Goal: Communication & Community: Ask a question

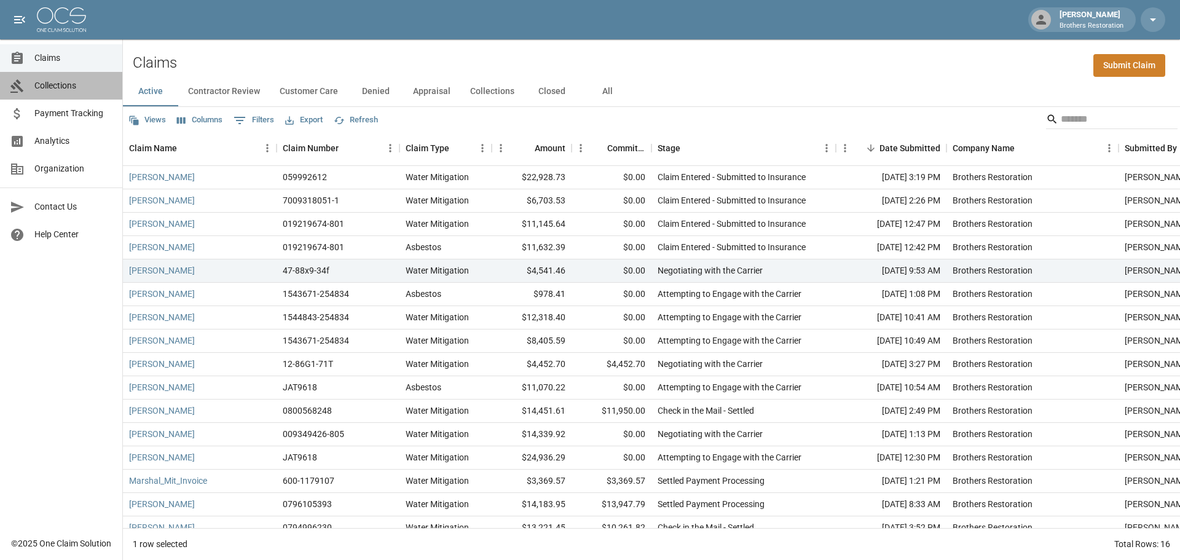
click at [57, 81] on span "Collections" at bounding box center [73, 85] width 78 height 13
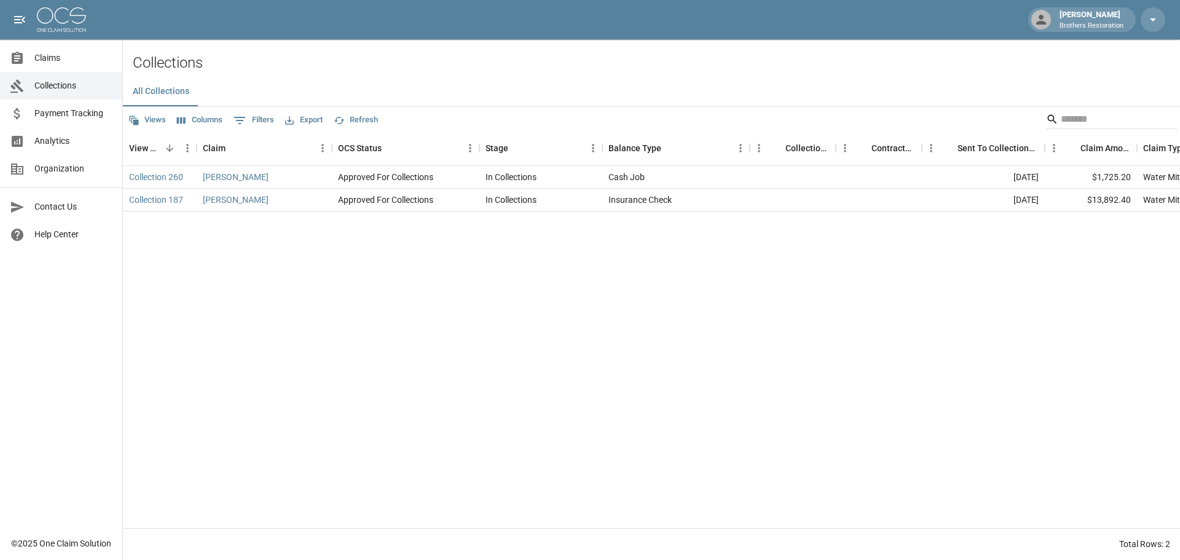
click at [505, 317] on div "Collection 260 Jordache, Cherrie Approved For Collections In Collections Cash J…" at bounding box center [676, 347] width 1107 height 362
click at [52, 59] on span "Claims" at bounding box center [73, 58] width 78 height 13
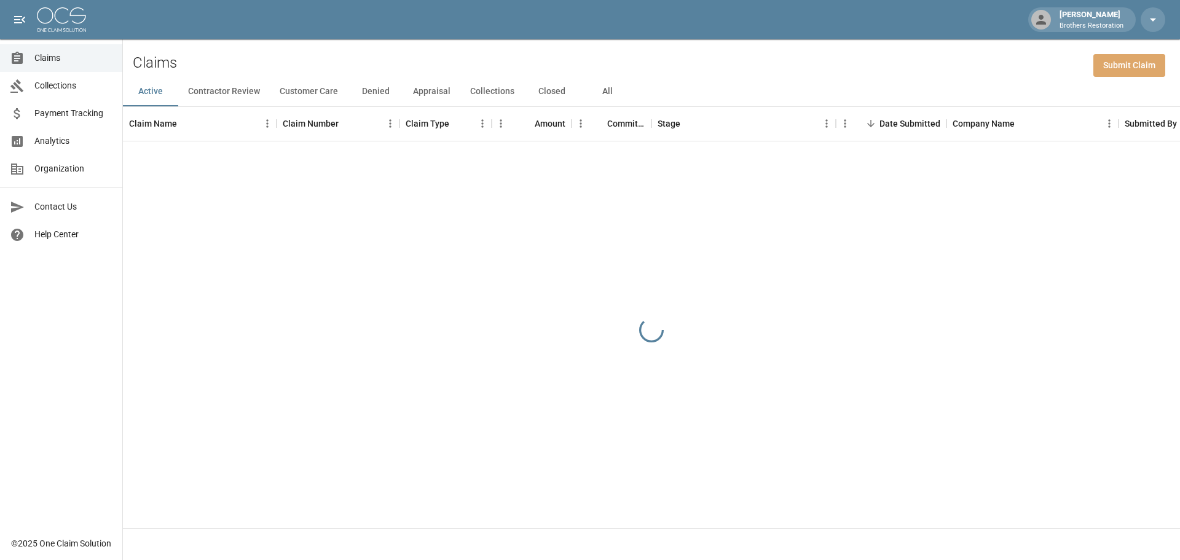
click at [1137, 66] on link "Submit Claim" at bounding box center [1130, 65] width 72 height 23
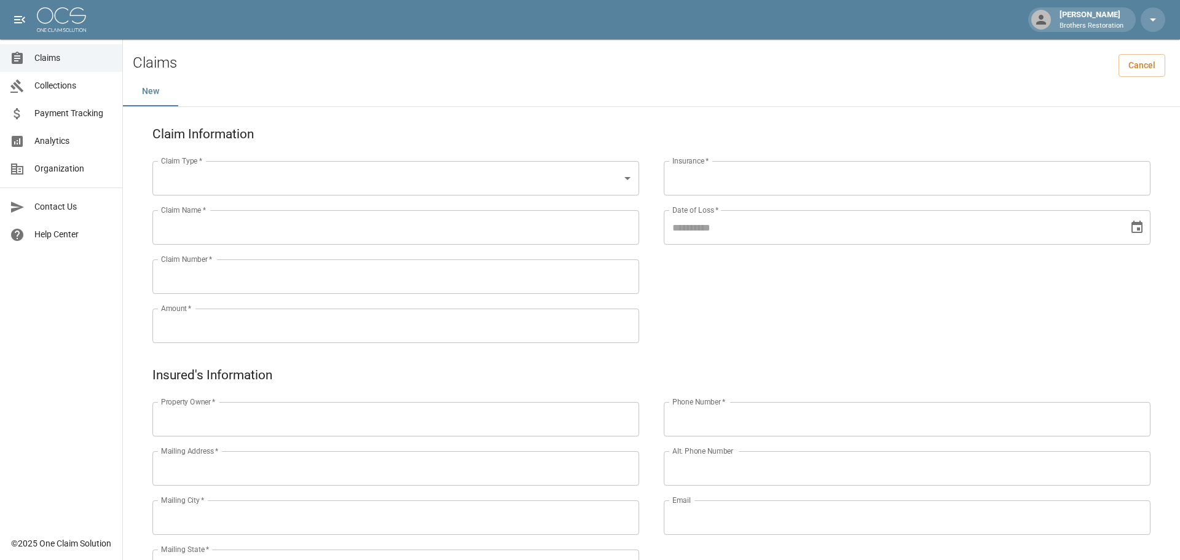
click at [536, 186] on body "Tanner Bingham Brothers Restoration Claims Collections Payment Tracking Analyti…" at bounding box center [590, 514] width 1180 height 1028
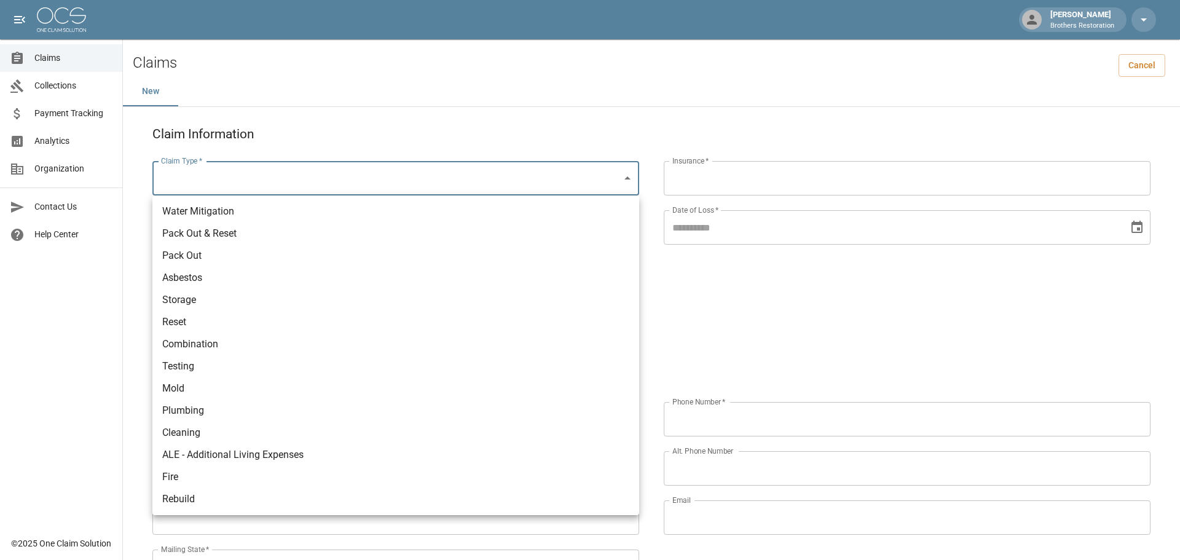
click at [43, 60] on div at bounding box center [590, 280] width 1180 height 560
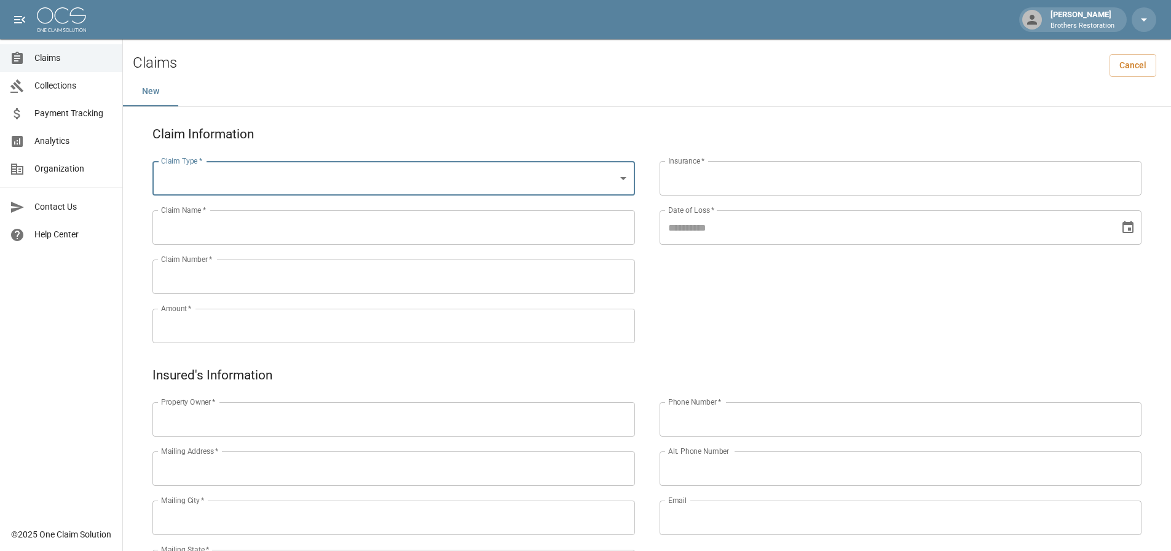
click at [41, 54] on span "Claims" at bounding box center [73, 58] width 78 height 13
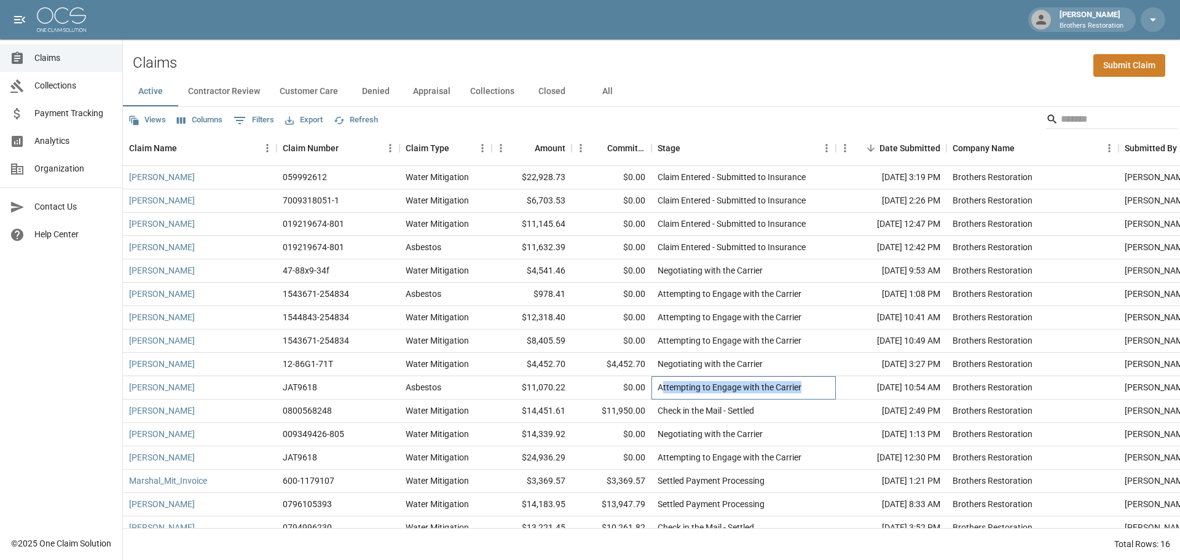
drag, startPoint x: 808, startPoint y: 393, endPoint x: 664, endPoint y: 390, distance: 144.5
click at [664, 392] on div "Attempting to Engage with the Carrier" at bounding box center [744, 387] width 184 height 23
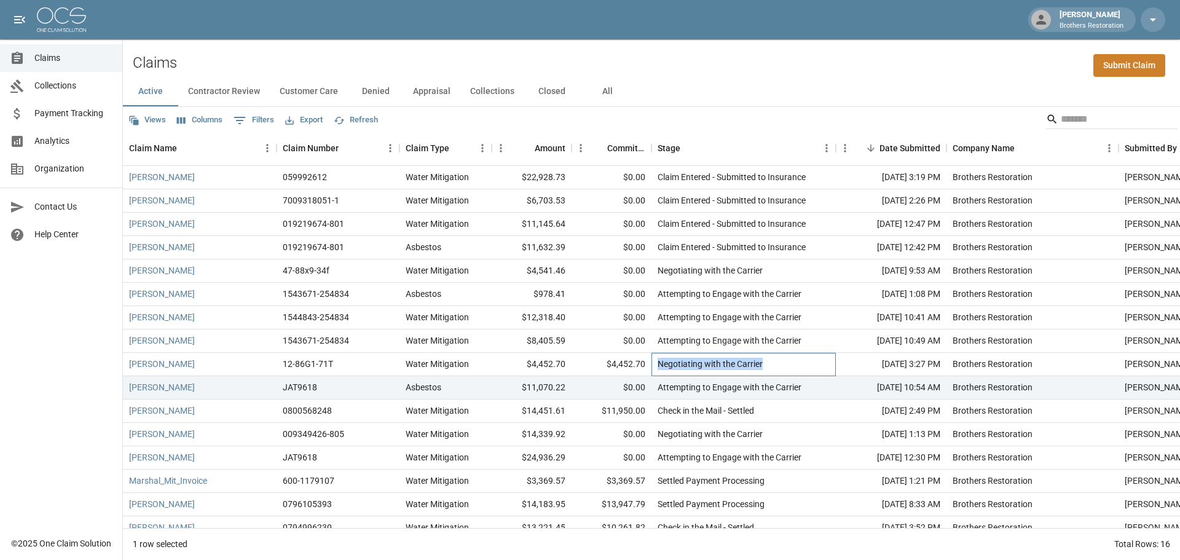
drag, startPoint x: 777, startPoint y: 368, endPoint x: 660, endPoint y: 373, distance: 116.9
click at [660, 374] on div "Negotiating with the Carrier" at bounding box center [744, 364] width 184 height 23
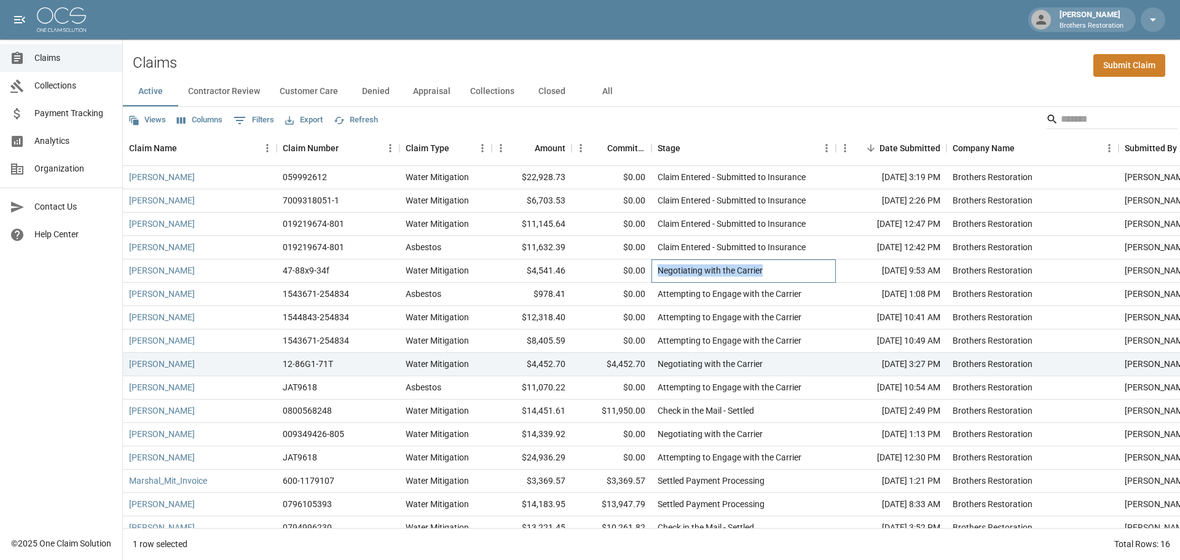
drag, startPoint x: 773, startPoint y: 271, endPoint x: 655, endPoint y: 277, distance: 118.8
click at [654, 277] on div "Negotiating with the Carrier" at bounding box center [744, 270] width 184 height 23
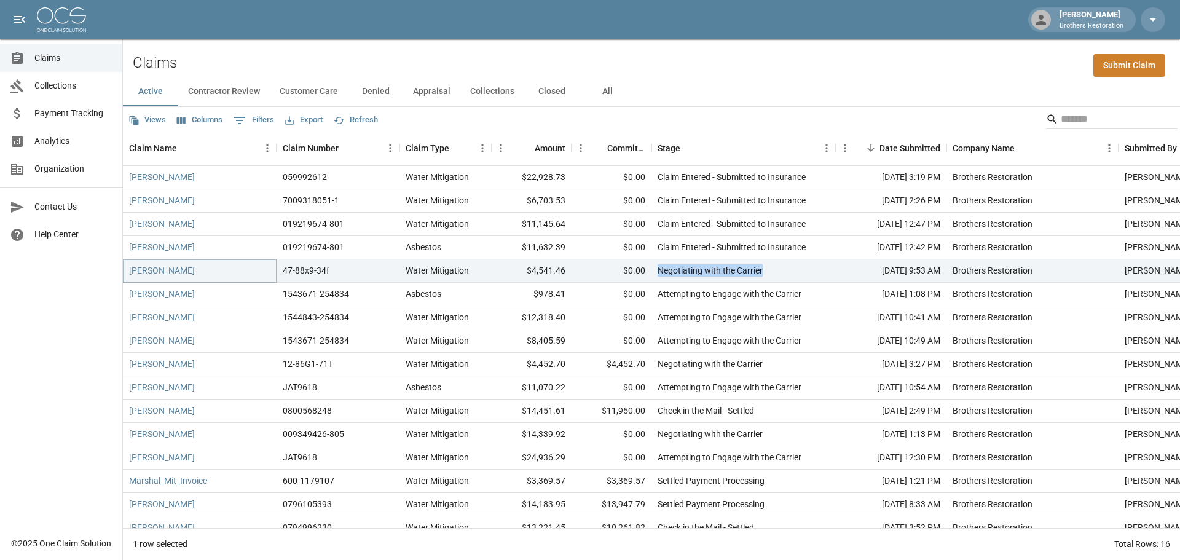
click at [146, 267] on link "[PERSON_NAME]" at bounding box center [162, 270] width 66 height 12
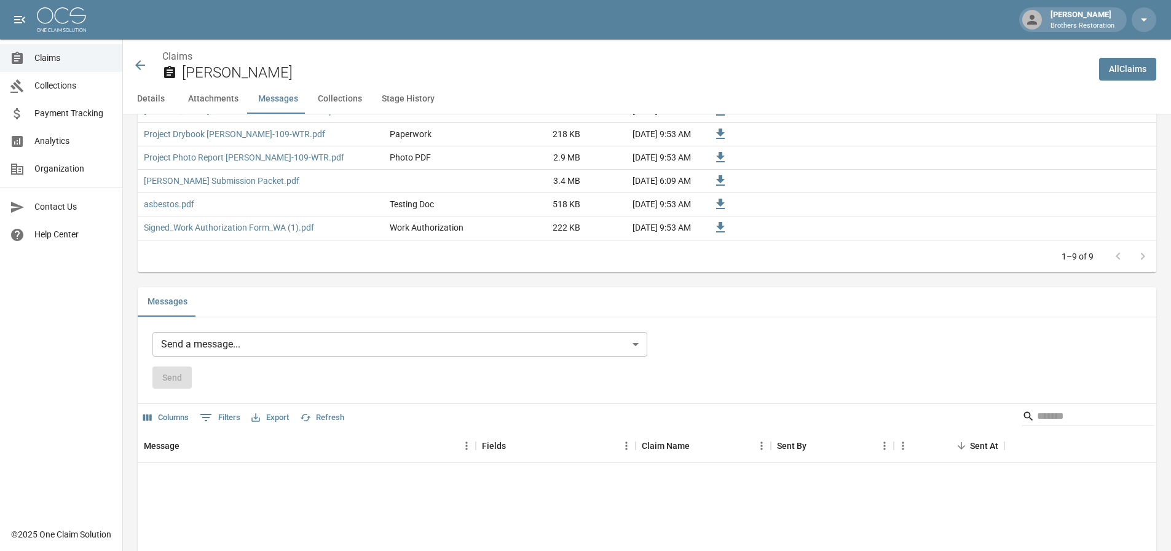
scroll to position [738, 0]
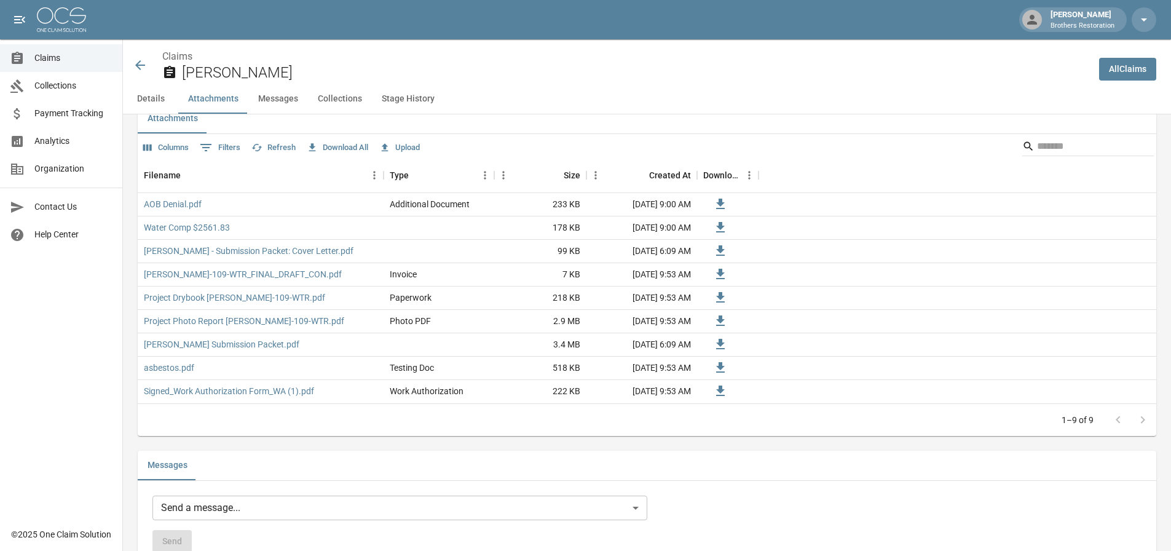
click at [71, 325] on div "Claims Collections Payment Tracking Analytics Organization Contact Us Help Cent…" at bounding box center [61, 260] width 122 height 521
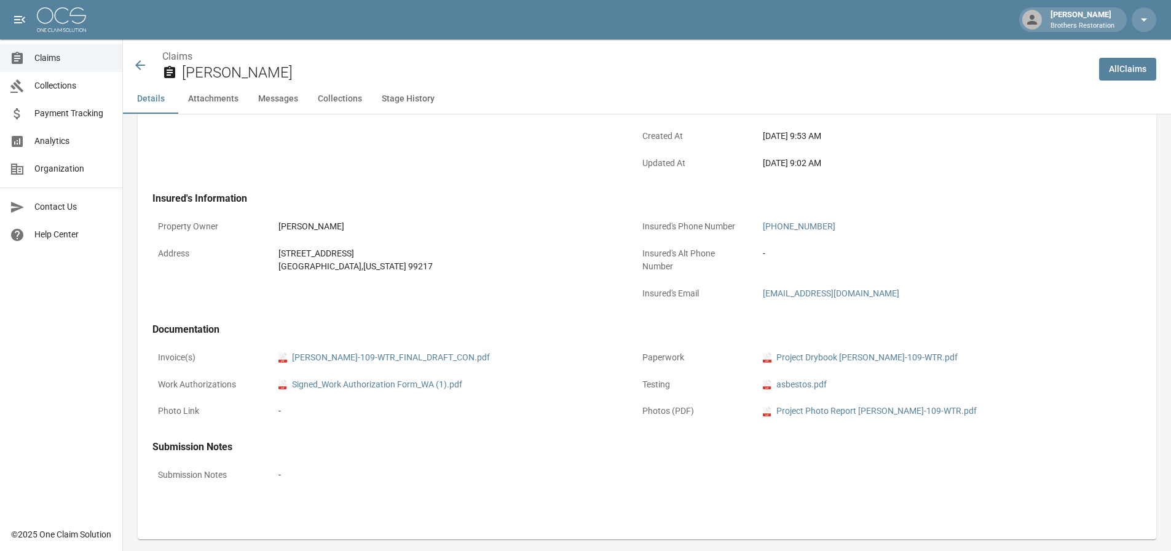
scroll to position [61, 0]
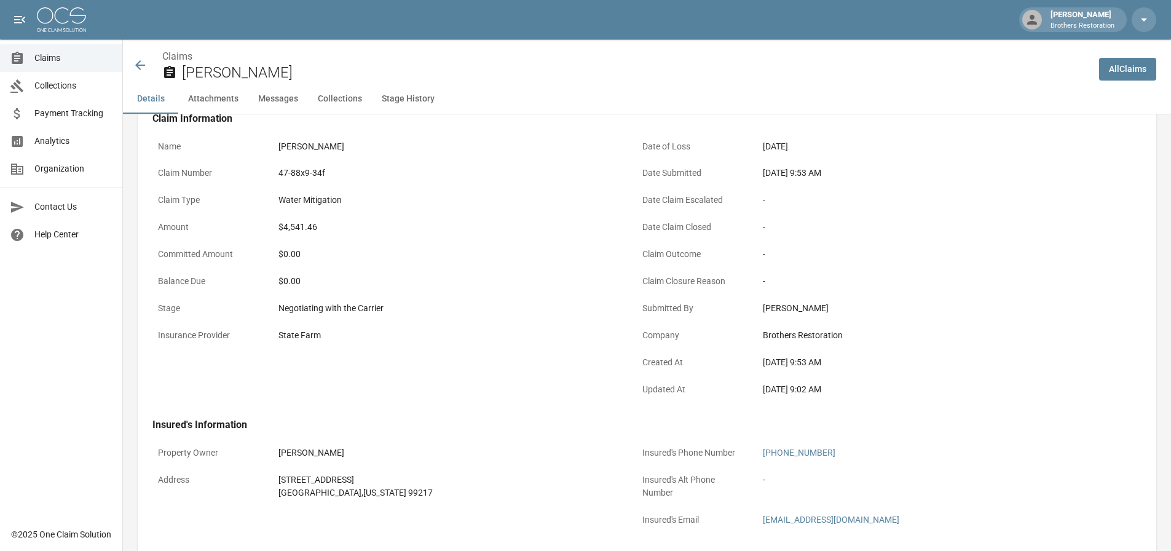
click at [41, 52] on link "Claims" at bounding box center [61, 58] width 122 height 28
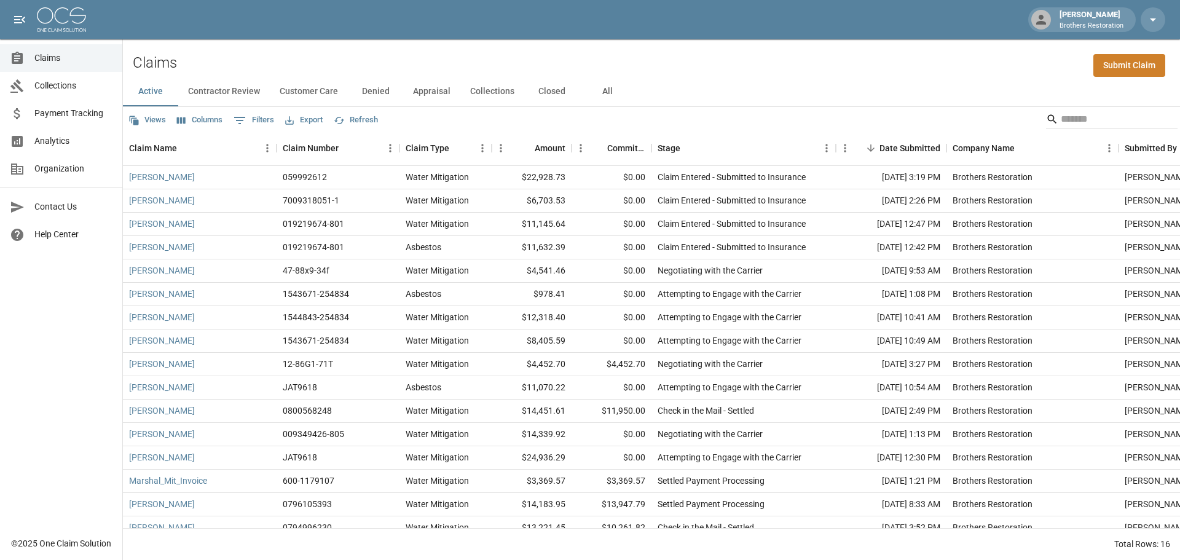
click at [1125, 64] on link "Submit Claim" at bounding box center [1130, 65] width 72 height 23
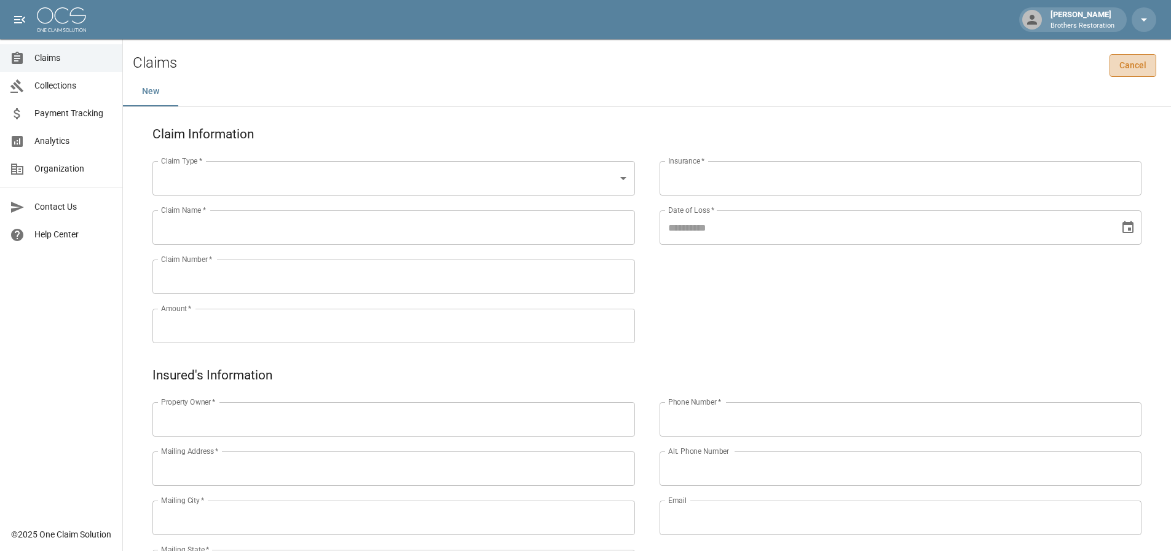
click at [1145, 69] on link "Cancel" at bounding box center [1133, 65] width 47 height 23
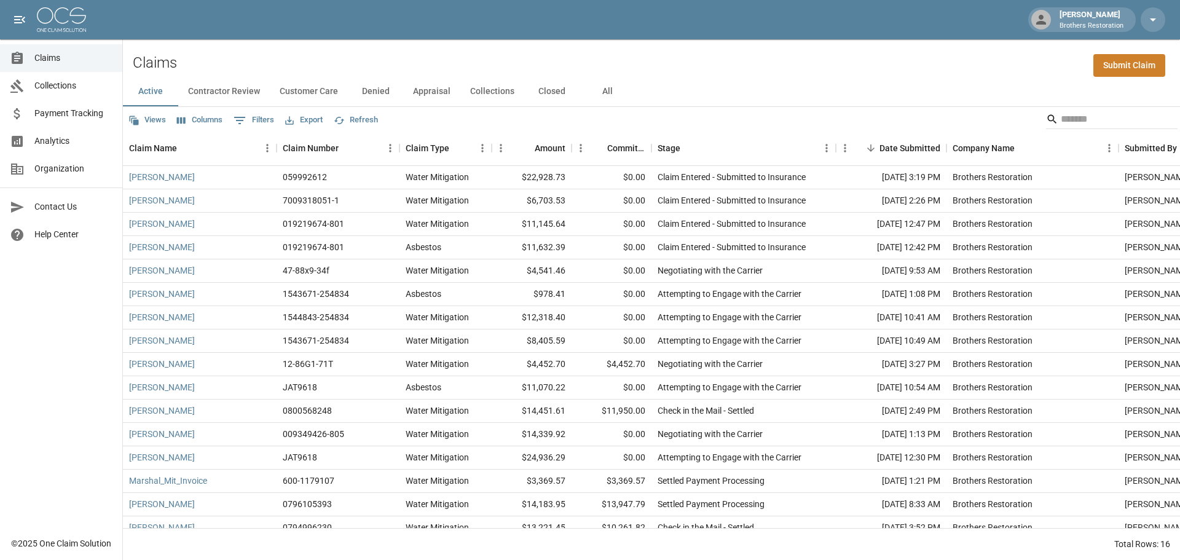
click at [803, 69] on div "Claims Submit Claim" at bounding box center [651, 58] width 1057 height 38
click at [66, 172] on span "Organization" at bounding box center [73, 168] width 78 height 13
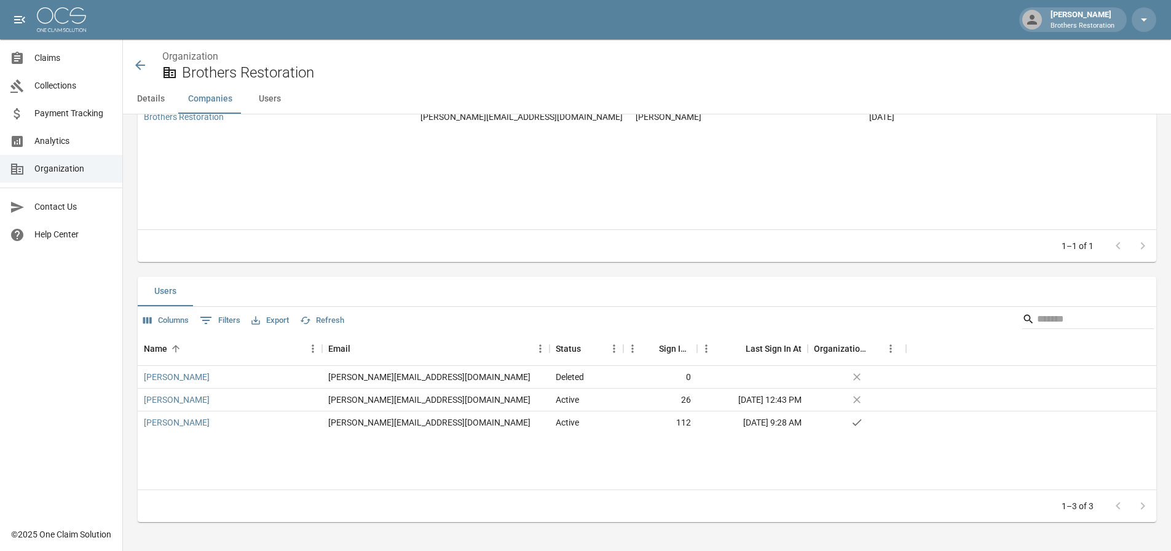
scroll to position [352, 0]
click at [883, 403] on div "no" at bounding box center [857, 399] width 98 height 23
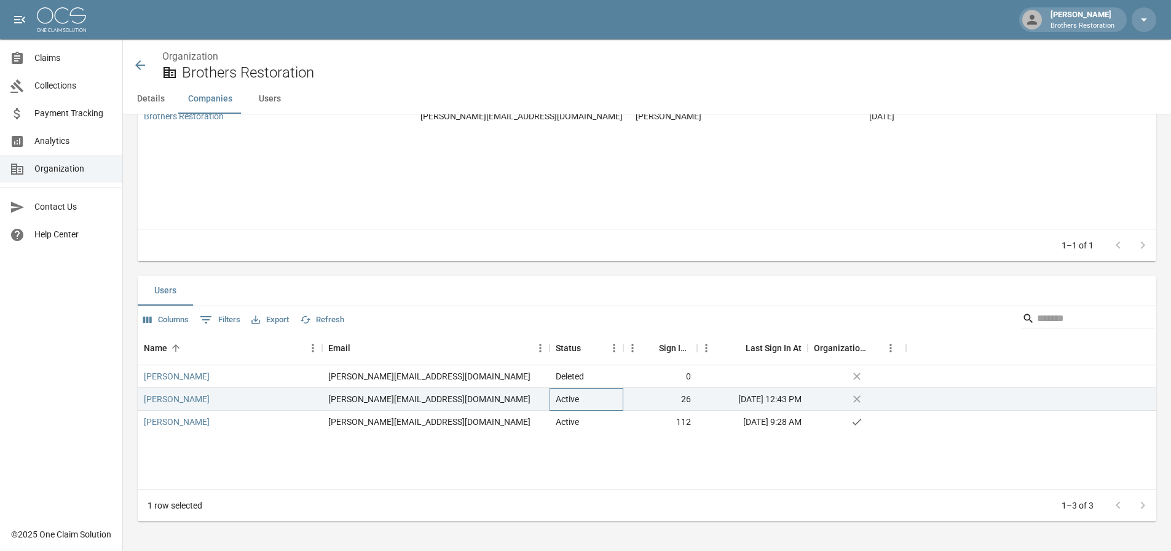
click at [608, 405] on div "Active" at bounding box center [587, 399] width 74 height 23
click at [441, 402] on div "lucas@brothersresto.com" at bounding box center [435, 399] width 227 height 23
click at [223, 411] on div "[PERSON_NAME]" at bounding box center [230, 422] width 184 height 23
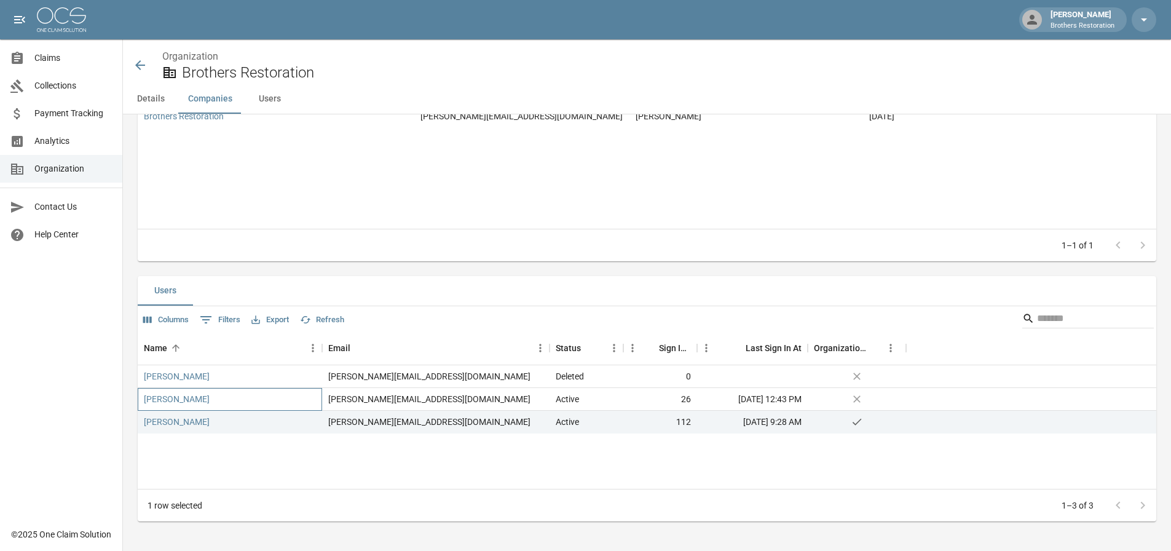
click at [224, 401] on div "[PERSON_NAME]" at bounding box center [230, 399] width 184 height 23
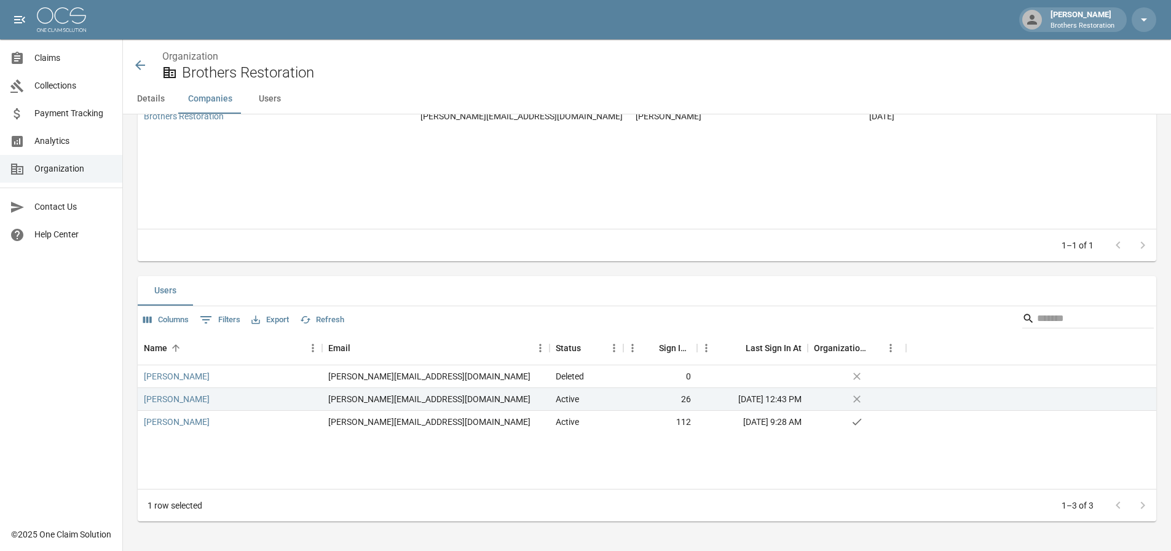
click at [1102, 28] on p "Brothers Restoration" at bounding box center [1083, 26] width 64 height 10
click at [1139, 17] on icon "button" at bounding box center [1144, 19] width 15 height 15
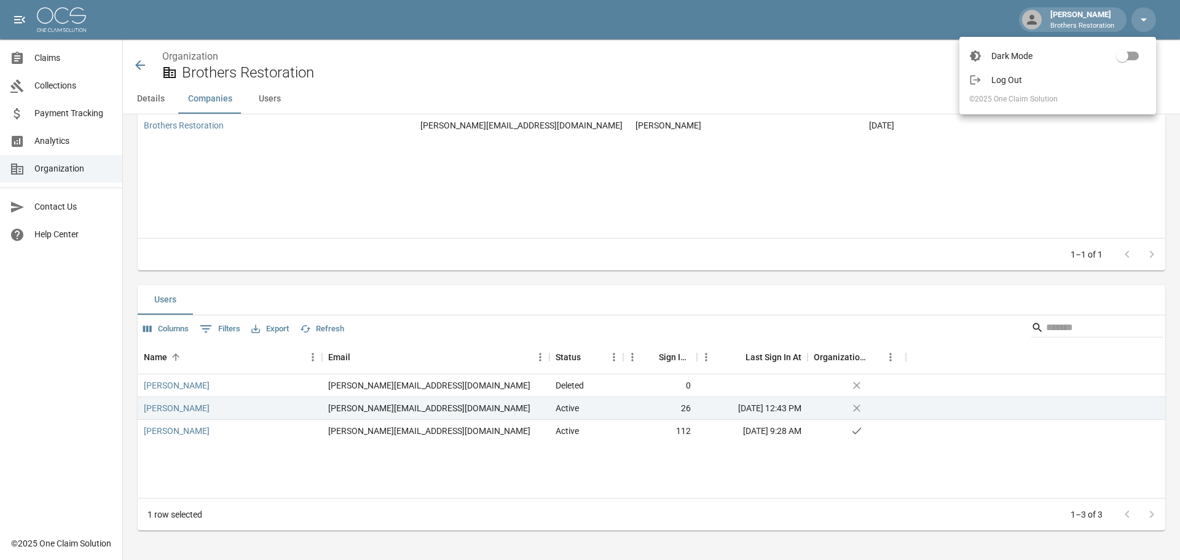
click at [878, 74] on div at bounding box center [590, 280] width 1180 height 560
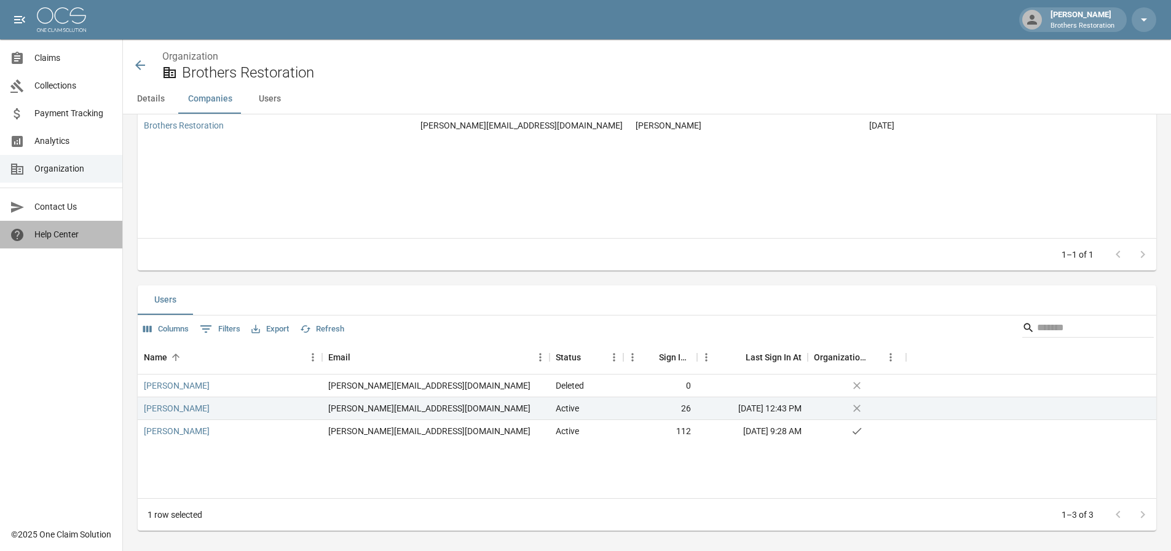
click at [70, 232] on span "Help Center" at bounding box center [73, 234] width 78 height 13
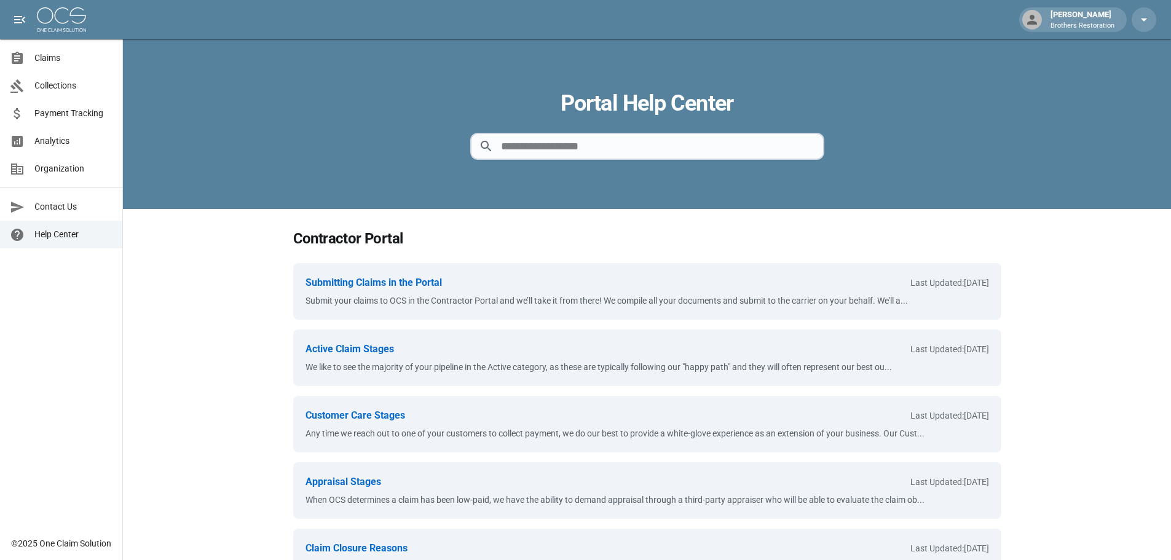
click at [71, 208] on span "Contact Us" at bounding box center [73, 206] width 78 height 13
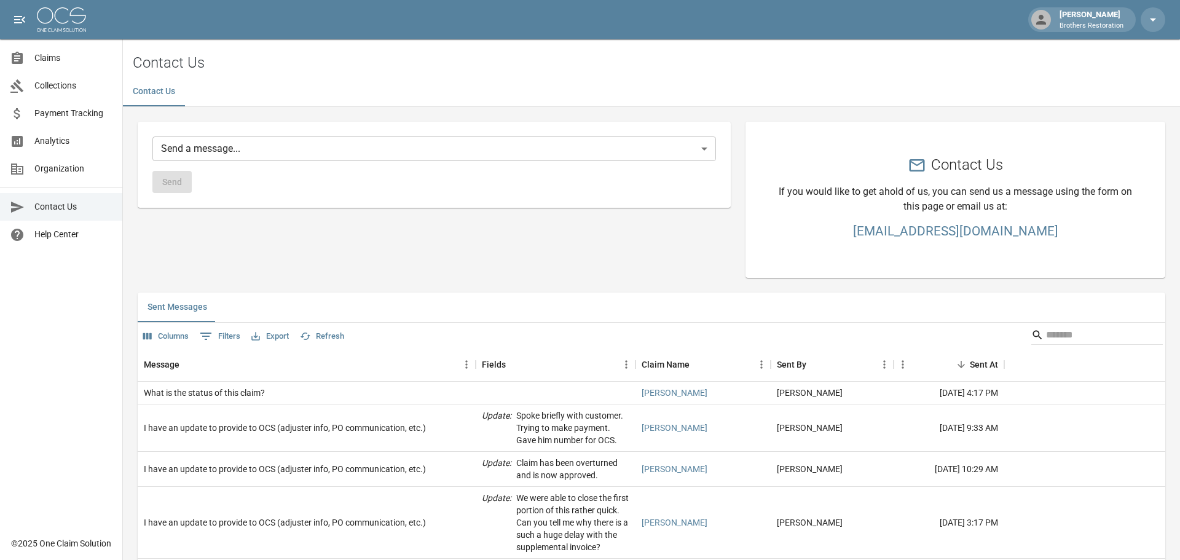
click at [304, 148] on body "Tanner Bingham Brothers Restoration Claims Collections Payment Tracking Analyti…" at bounding box center [590, 376] width 1180 height 752
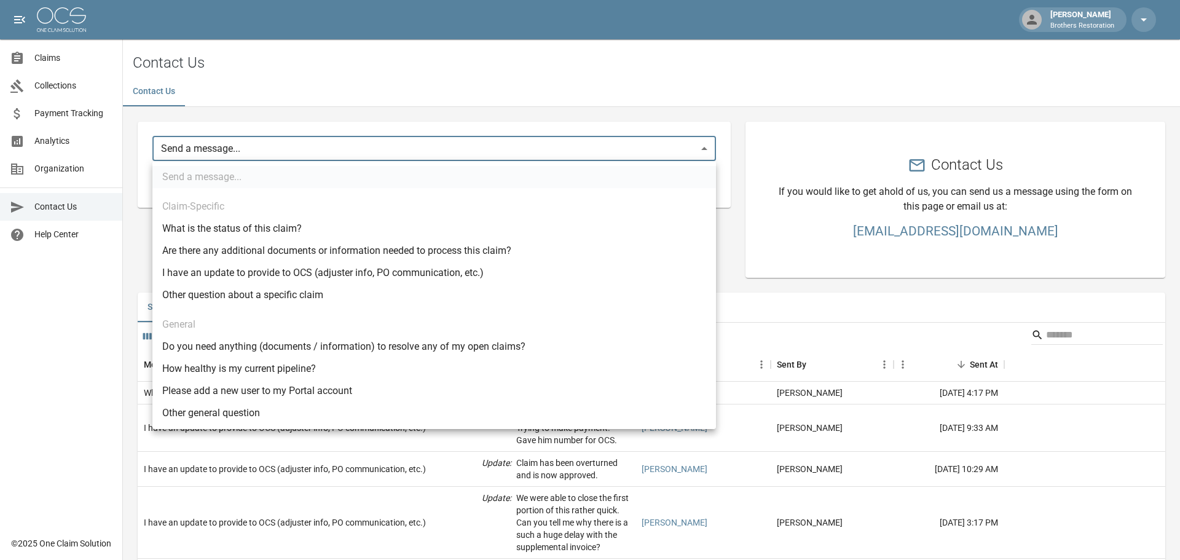
click at [368, 392] on li "Please add a new user to my Portal account" at bounding box center [434, 391] width 564 height 22
type input "********"
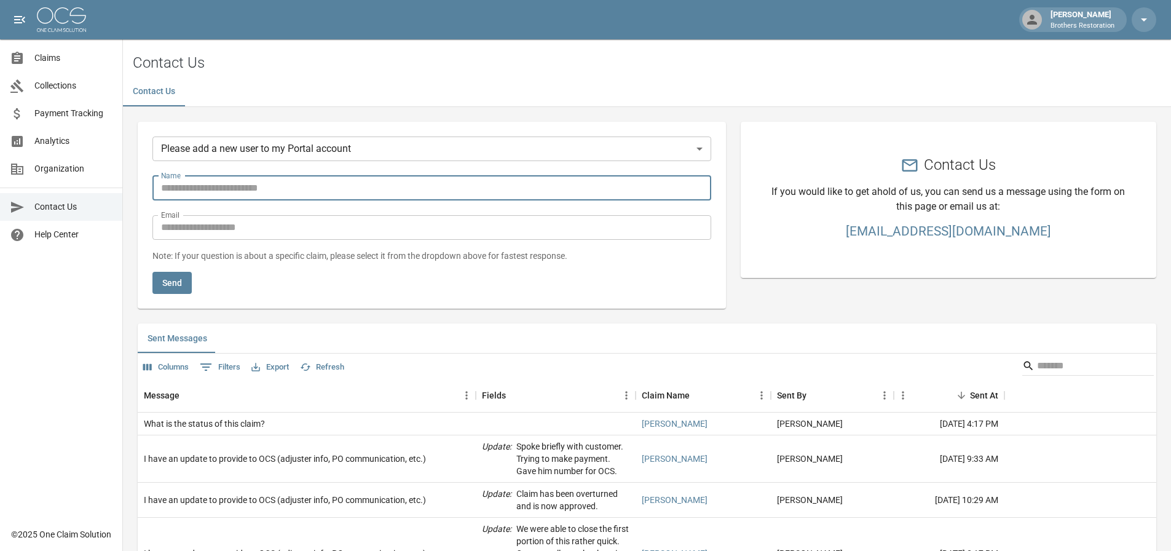
click at [271, 192] on input "Name" at bounding box center [431, 188] width 559 height 25
type input "**********"
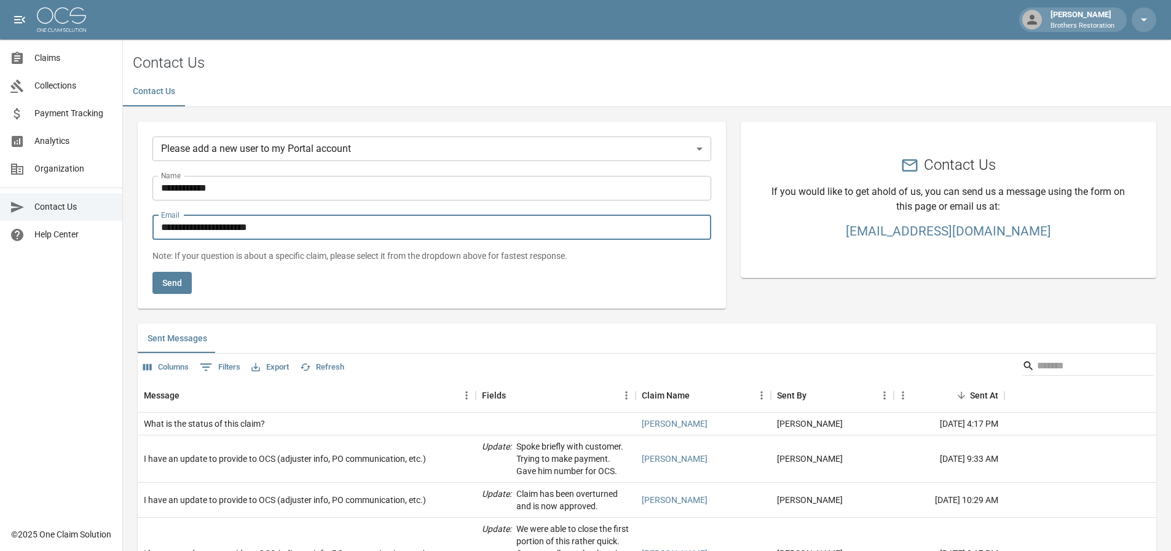
type input "**********"
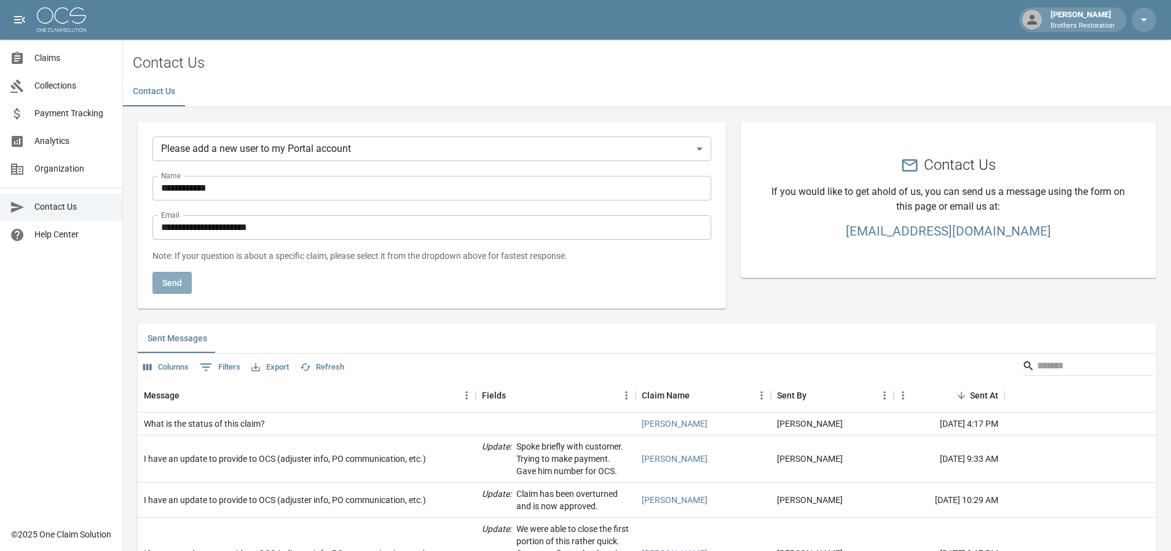
click at [176, 285] on button "Send" at bounding box center [171, 283] width 39 height 23
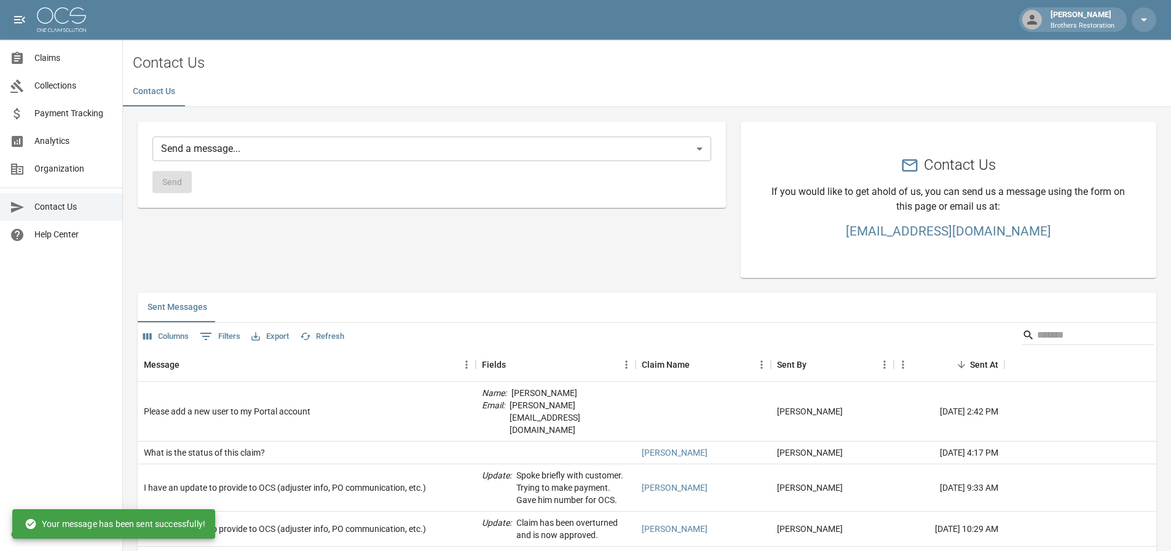
click at [229, 148] on body "Tanner Bingham Brothers Restoration Claims Collections Payment Tracking Analyti…" at bounding box center [585, 376] width 1171 height 752
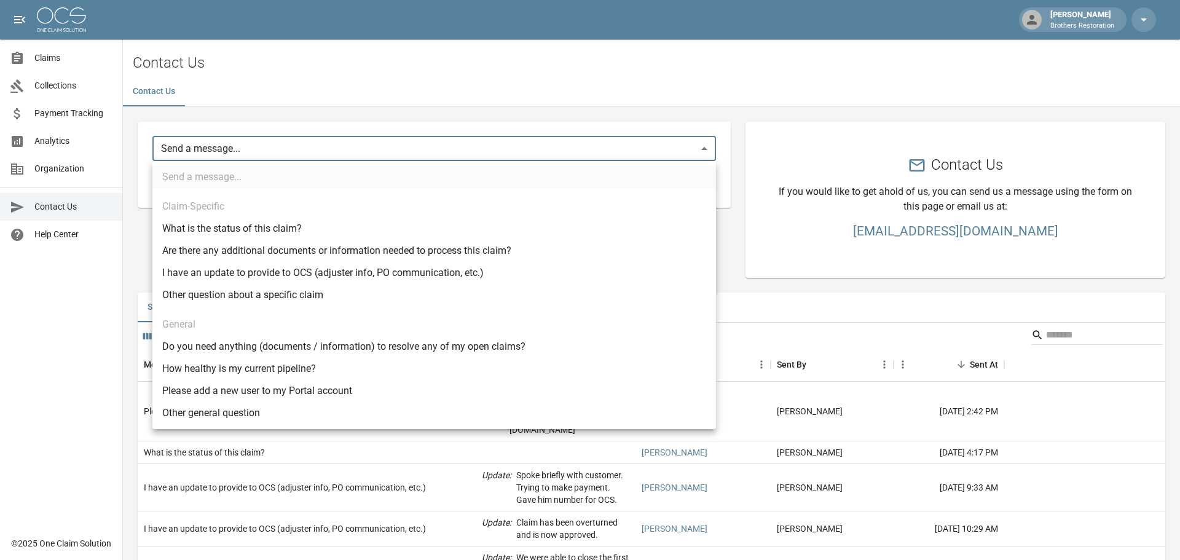
click at [80, 292] on div at bounding box center [590, 280] width 1180 height 560
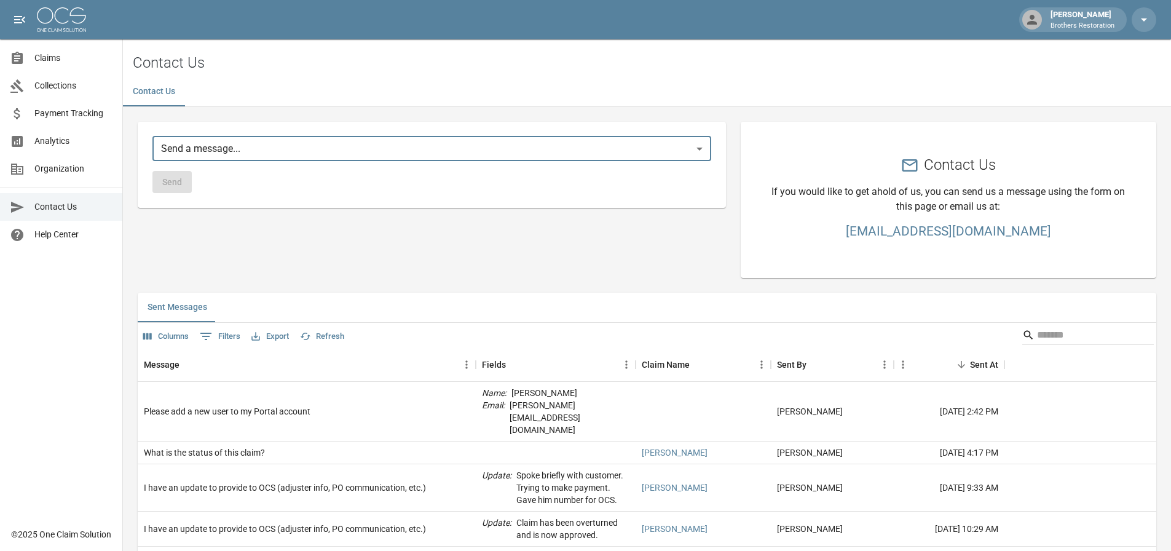
click at [291, 150] on body "Tanner Bingham Brothers Restoration Claims Collections Payment Tracking Analyti…" at bounding box center [585, 376] width 1171 height 752
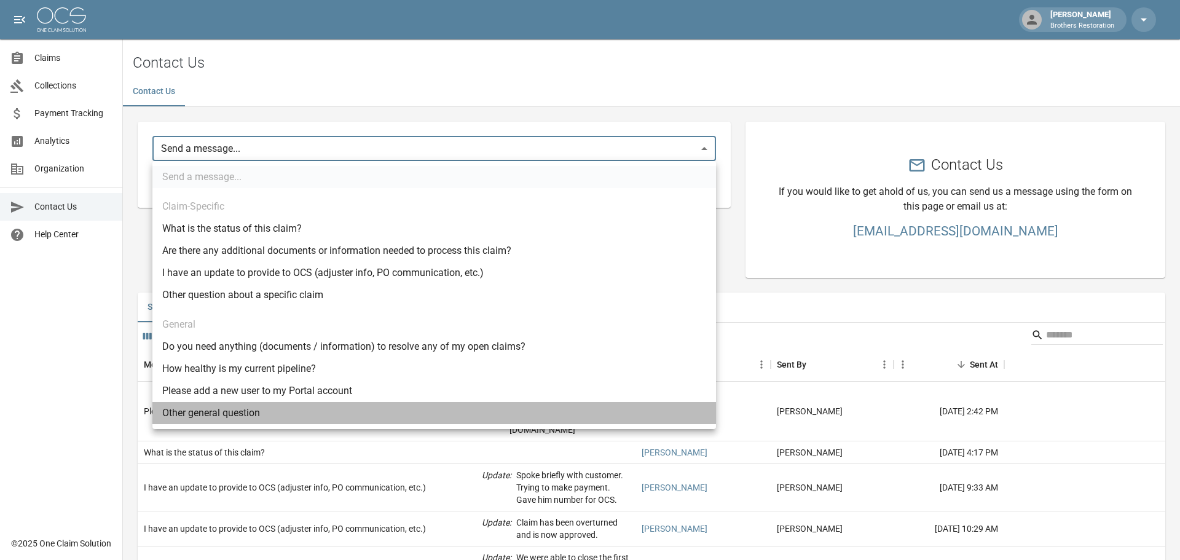
click at [215, 415] on li "Other general question" at bounding box center [434, 413] width 564 height 22
type input "*****"
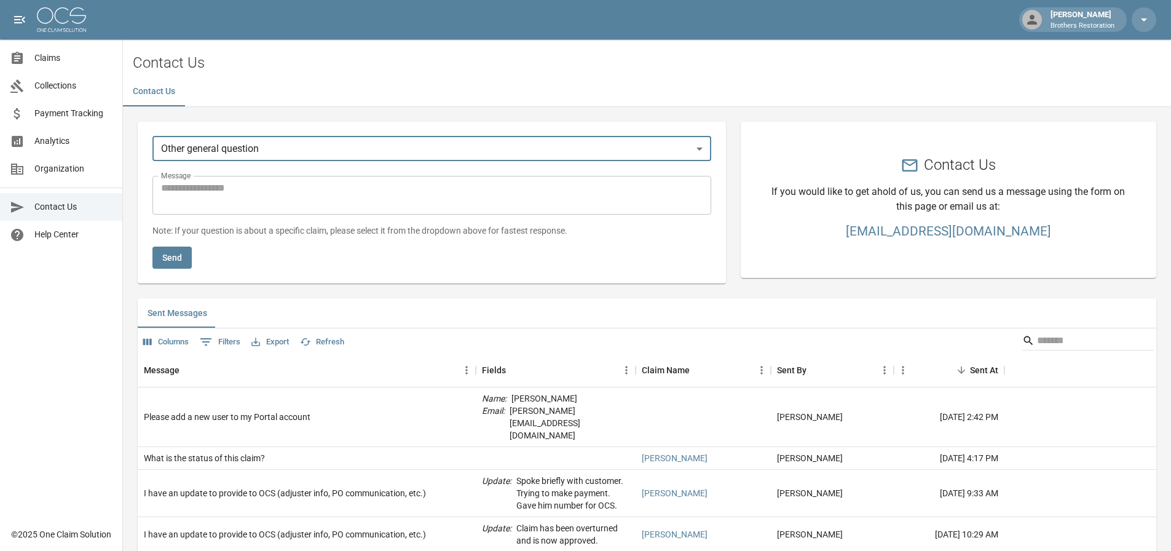
click at [288, 191] on textarea "Message" at bounding box center [432, 195] width 542 height 28
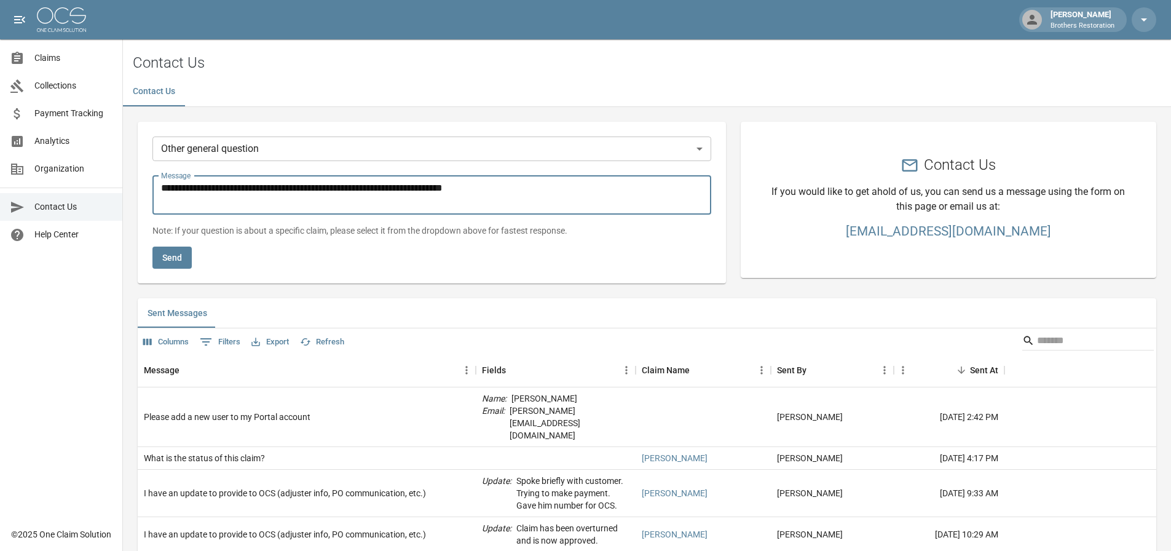
type textarea "**********"
drag, startPoint x: 506, startPoint y: 189, endPoint x: 133, endPoint y: 207, distance: 373.6
click at [133, 207] on div "**********" at bounding box center [424, 203] width 603 height 192
click at [232, 188] on textarea "**********" at bounding box center [434, 195] width 547 height 28
type textarea "**********"
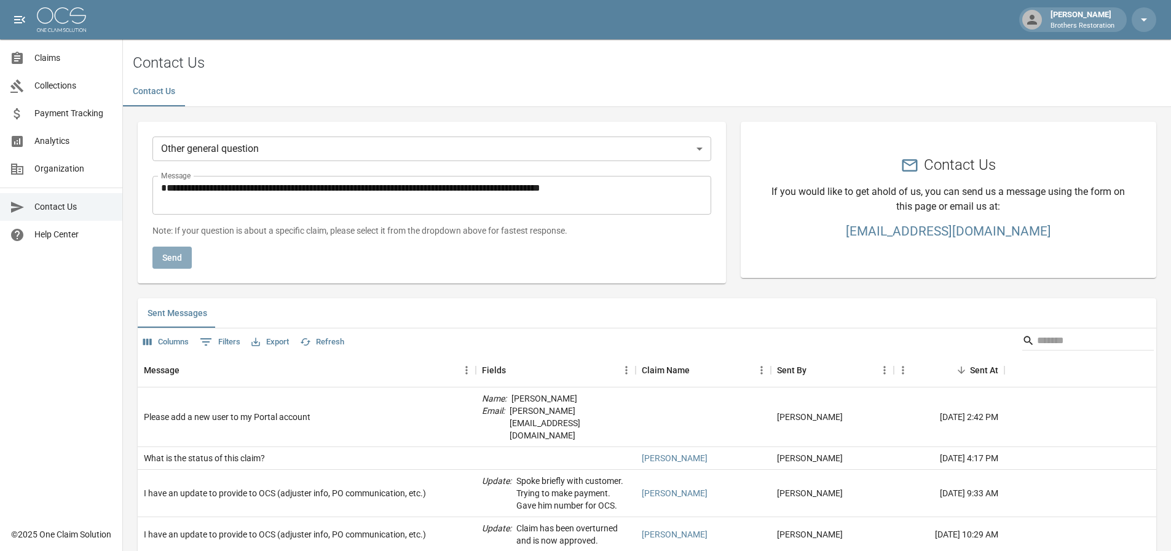
click at [182, 256] on button "Send" at bounding box center [171, 258] width 39 height 23
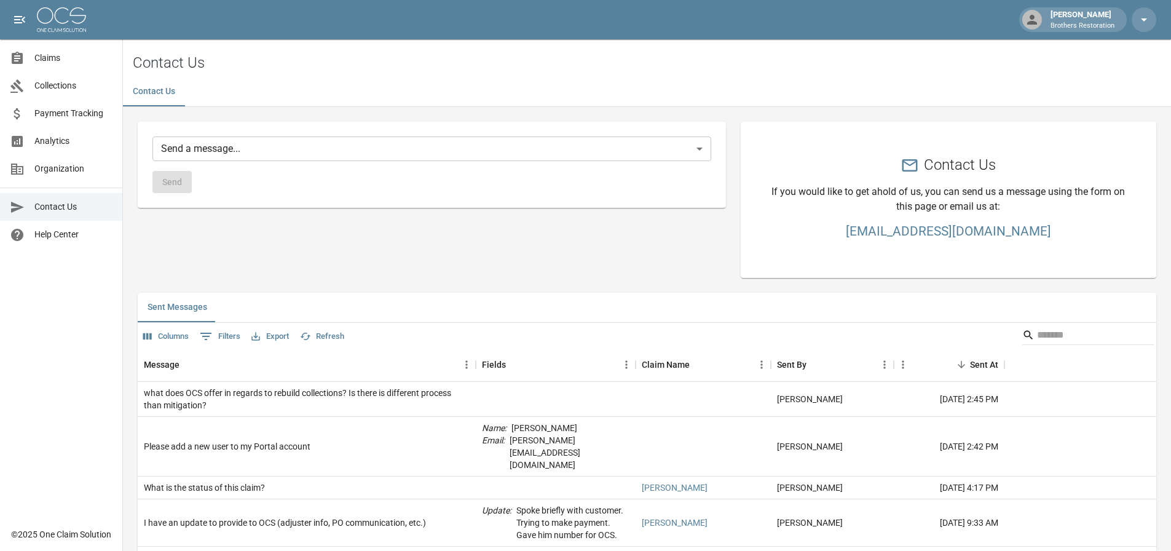
click at [58, 58] on span "Claims" at bounding box center [73, 58] width 78 height 13
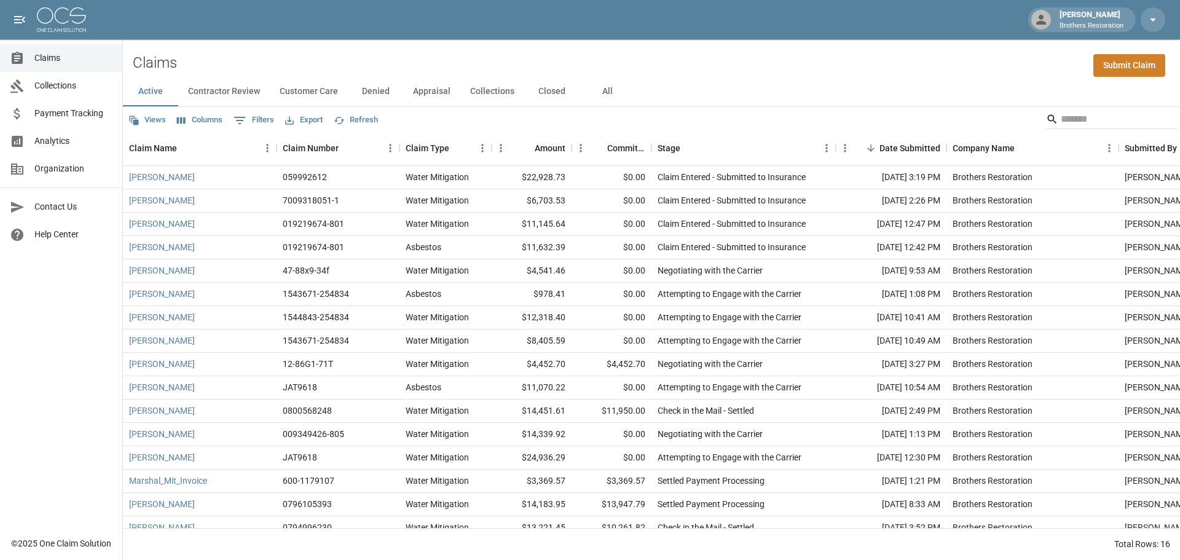
click at [564, 50] on div "Claims Submit Claim" at bounding box center [651, 58] width 1057 height 38
click at [902, 64] on div "Claims Submit Claim" at bounding box center [651, 58] width 1057 height 38
click at [162, 175] on link "[PERSON_NAME]" at bounding box center [162, 177] width 66 height 12
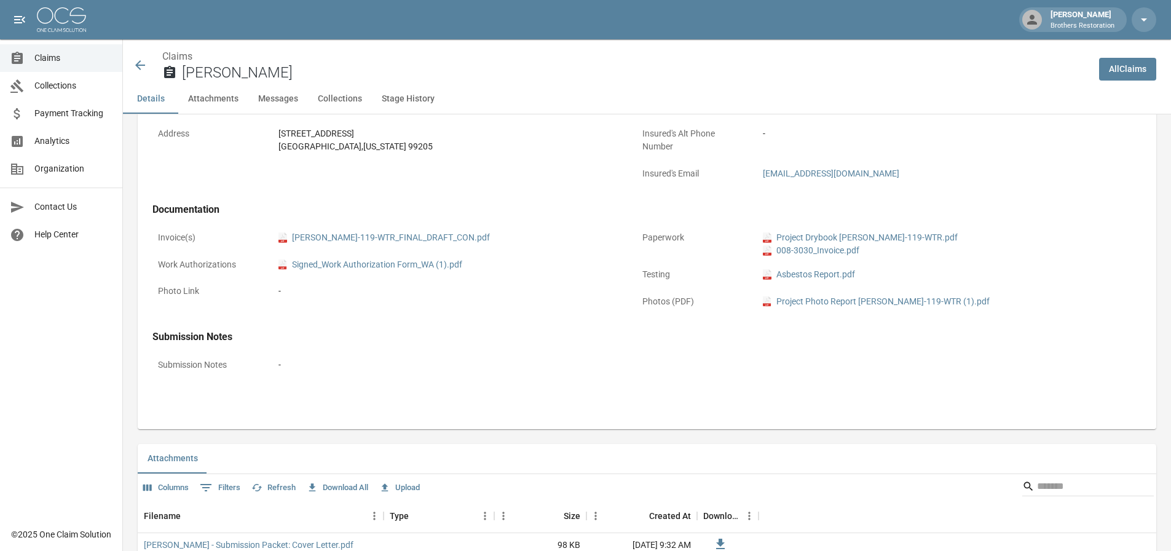
scroll to position [429, 0]
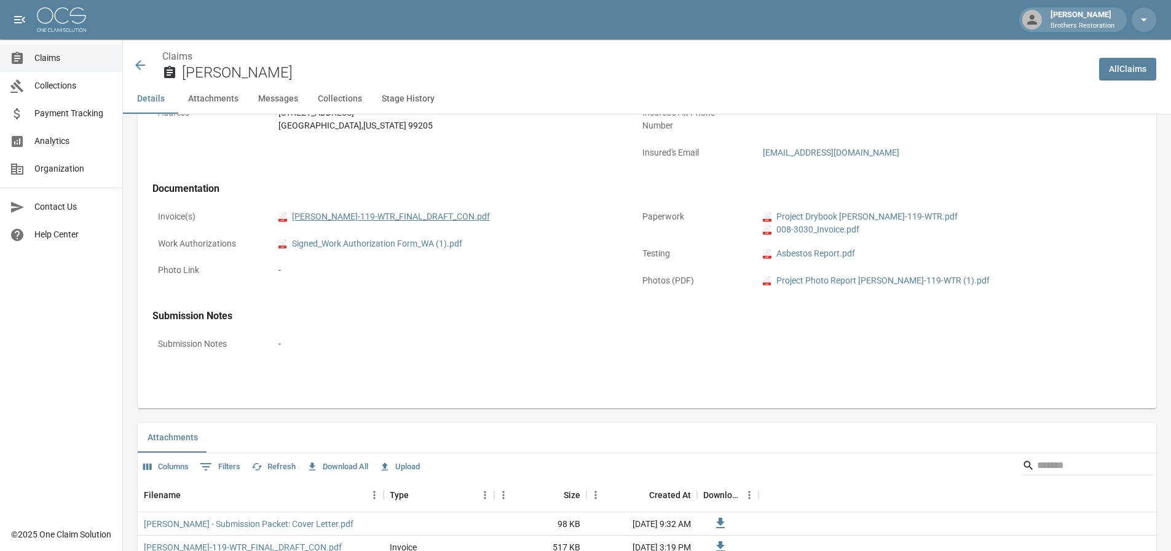
click at [381, 216] on link "pdf SCHATZ-119-WTR_FINAL_DRAFT_CON.pdf" at bounding box center [383, 216] width 211 height 13
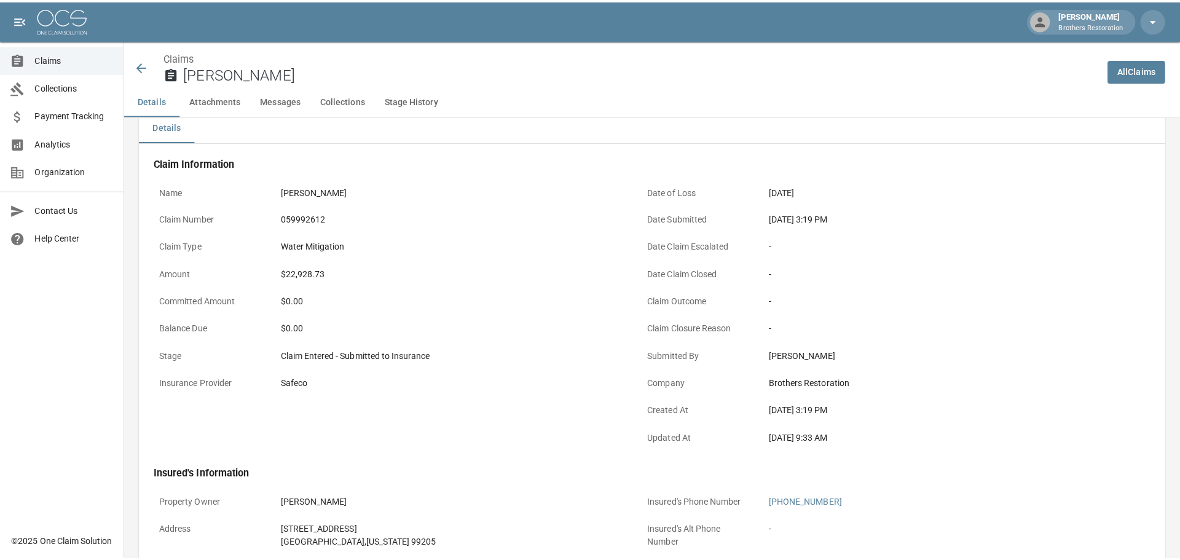
scroll to position [0, 0]
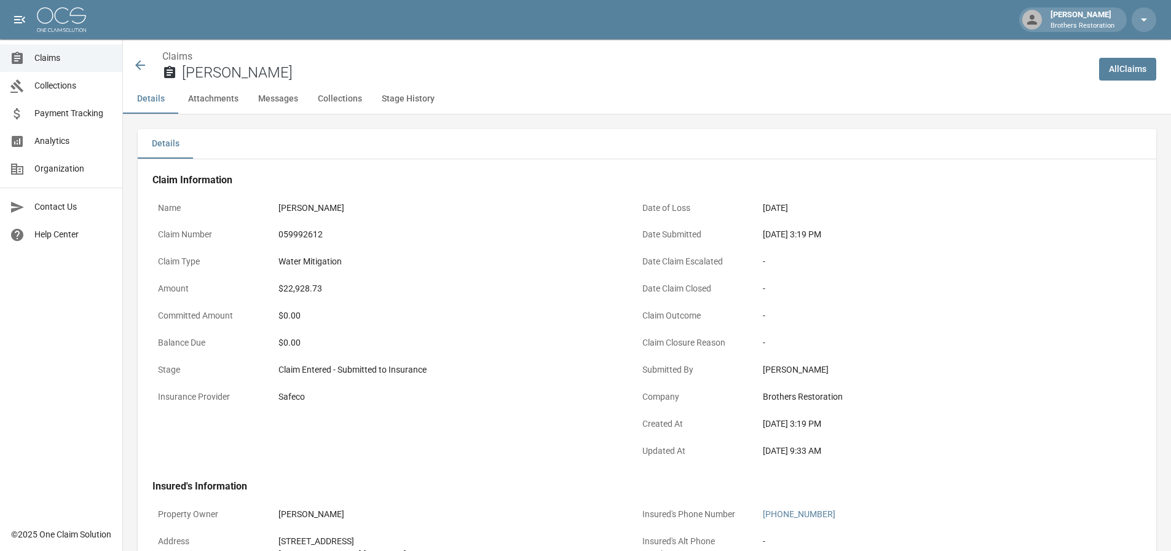
click at [137, 58] on icon at bounding box center [140, 65] width 15 height 15
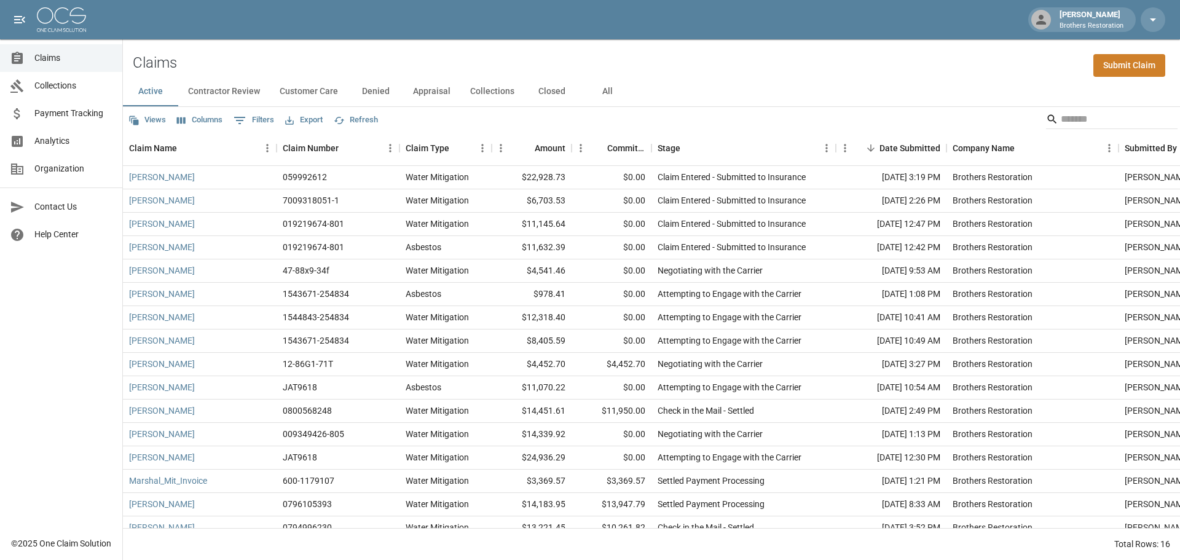
click at [44, 357] on div "Claims Collections Payment Tracking Analytics Organization Contact Us Help Cent…" at bounding box center [61, 265] width 122 height 530
click at [773, 65] on div "Claims Submit Claim" at bounding box center [651, 58] width 1057 height 38
